Goal: Task Accomplishment & Management: Manage account settings

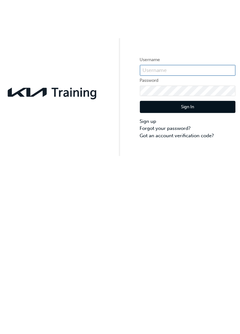
click at [163, 69] on input "text" at bounding box center [187, 70] width 95 height 11
type input "K"
type input "kaul84737l9"
click at [215, 110] on button "Sign In" at bounding box center [187, 107] width 95 height 12
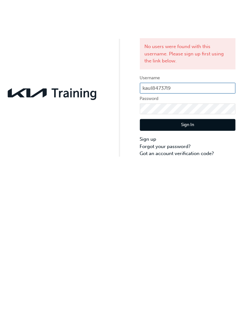
click at [153, 90] on input "kaul84737l9" at bounding box center [187, 88] width 95 height 11
type input "kau84737l9"
click at [213, 124] on button "Sign In" at bounding box center [187, 125] width 95 height 12
